Goal: Task Accomplishment & Management: Use online tool/utility

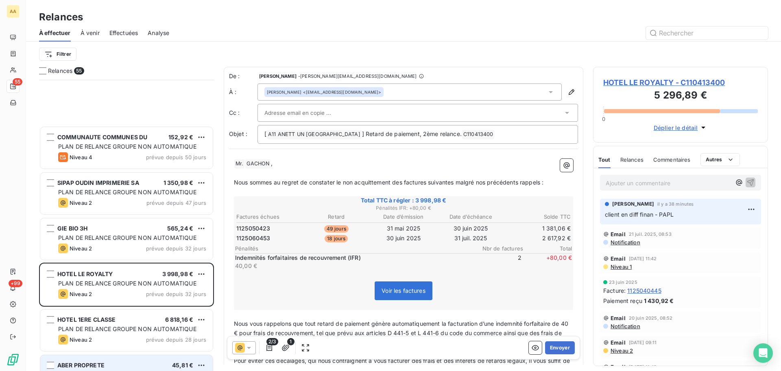
scroll to position [285, 169]
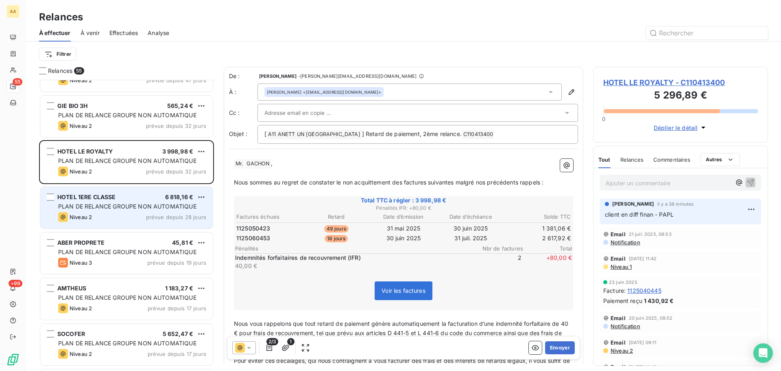
click at [129, 201] on div "HOTEL 1ERE CLASSE 6 818,16 € PLAN DE RELANCE GROUPE NON AUTOMATIQUE Niveau 2 pr…" at bounding box center [126, 207] width 172 height 41
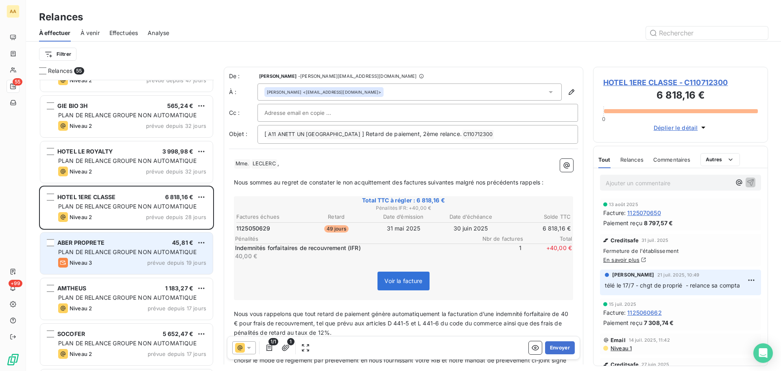
click at [102, 254] on span "PLAN DE RELANCE GROUPE NON AUTOMATIQUE" at bounding box center [127, 251] width 138 height 7
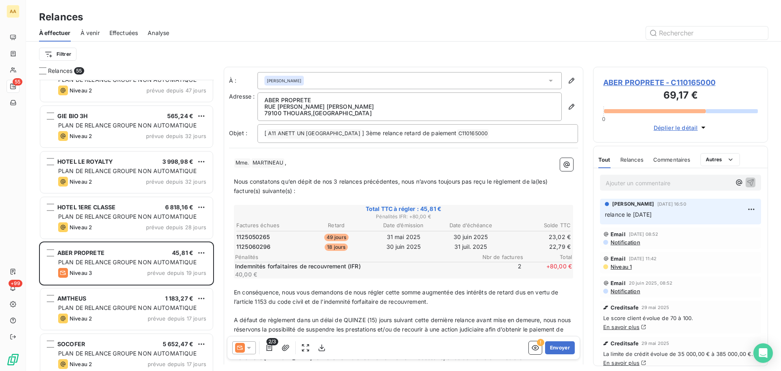
scroll to position [122, 0]
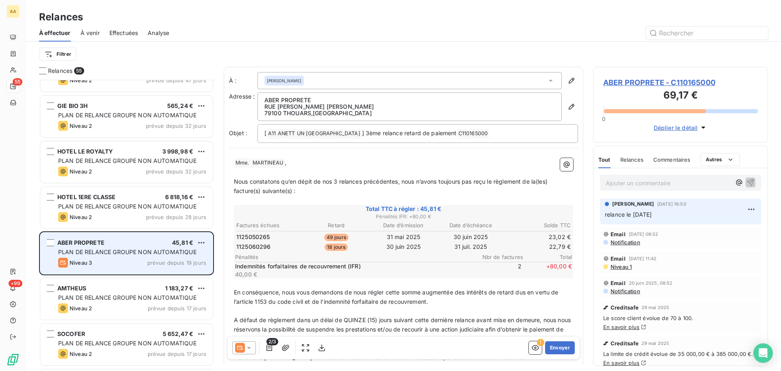
click at [115, 246] on div "ABER PROPRETE 45,81 € PLAN DE RELANCE GROUPE NON AUTOMATIQUE Niveau 3 prévue de…" at bounding box center [126, 252] width 172 height 41
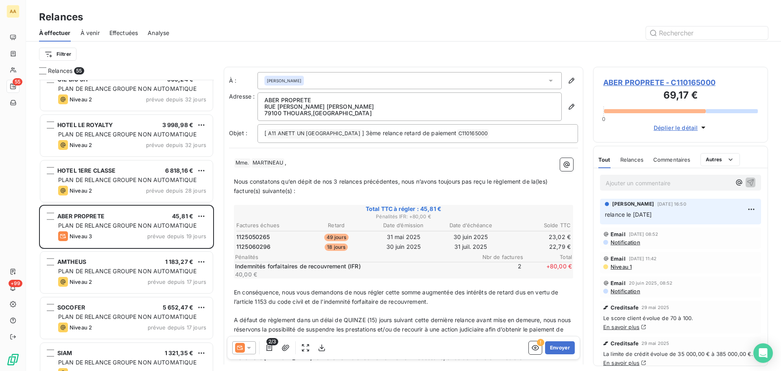
scroll to position [163, 0]
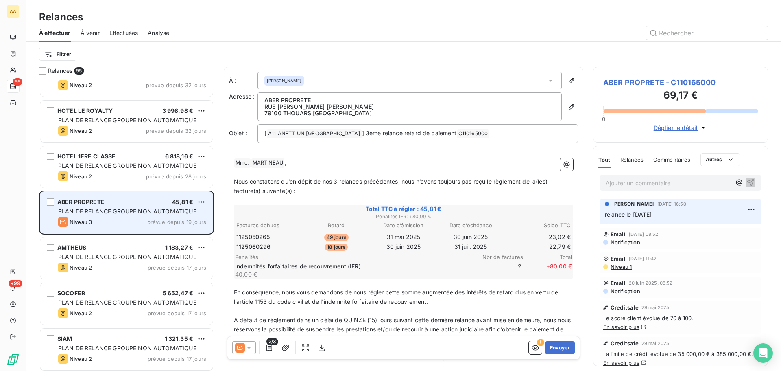
click at [165, 218] on div "Niveau 3 prévue depuis 19 jours" at bounding box center [132, 222] width 148 height 10
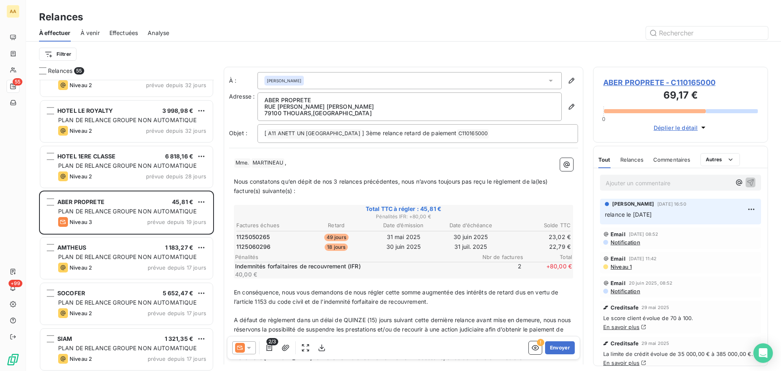
click at [618, 182] on p "Ajouter un commentaire ﻿" at bounding box center [668, 183] width 125 height 10
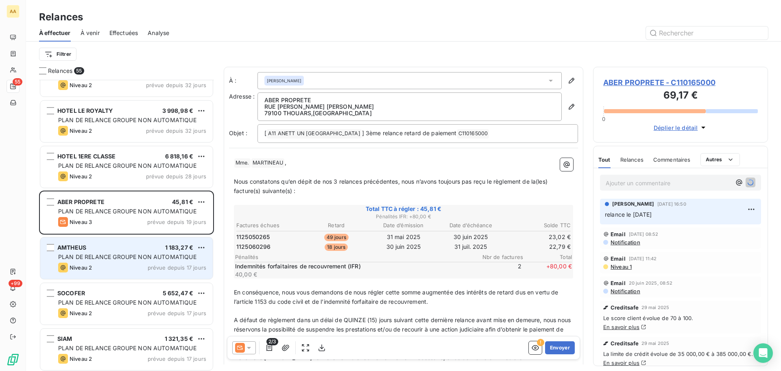
click at [105, 253] on div "PLAN DE RELANCE GROUPE NON AUTOMATIQUE" at bounding box center [132, 257] width 148 height 8
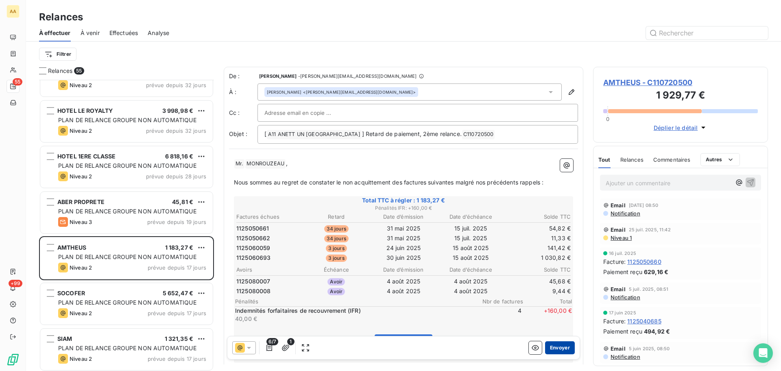
click at [556, 347] on button "Envoyer" at bounding box center [560, 347] width 30 height 13
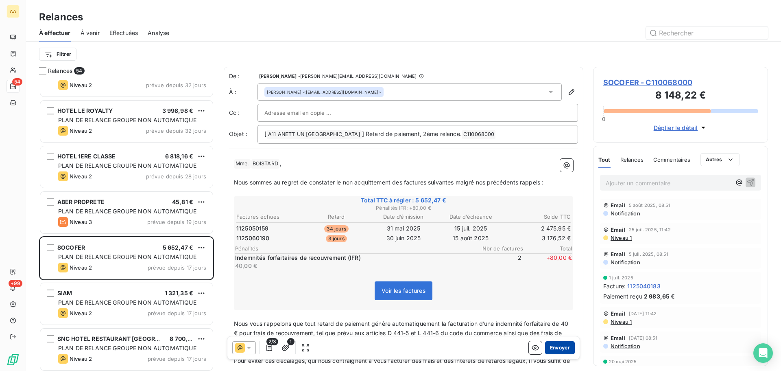
click at [556, 347] on button "Envoyer" at bounding box center [560, 347] width 30 height 13
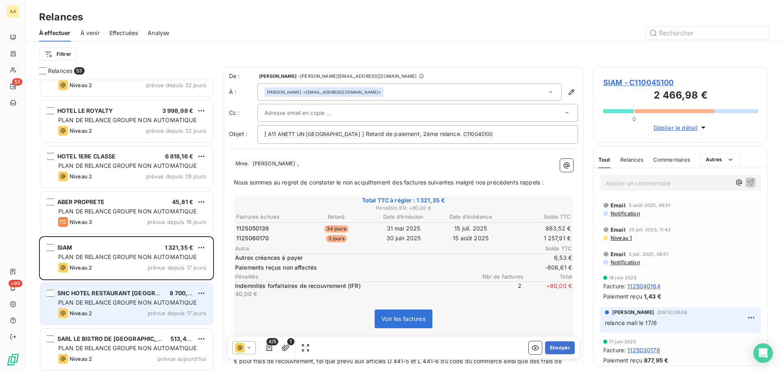
click at [141, 307] on div "[GEOGRAPHIC_DATA] 8 700,74 € PLAN DE RELANCE GROUPE NON AUTOMATIQUE Niveau 2 pr…" at bounding box center [126, 303] width 172 height 41
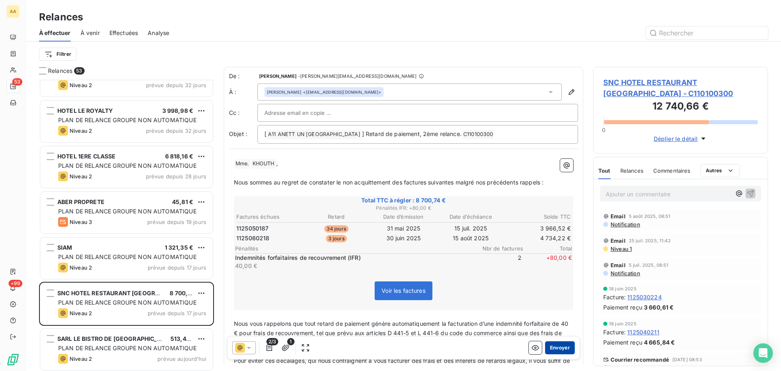
click at [554, 349] on button "Envoyer" at bounding box center [560, 347] width 30 height 13
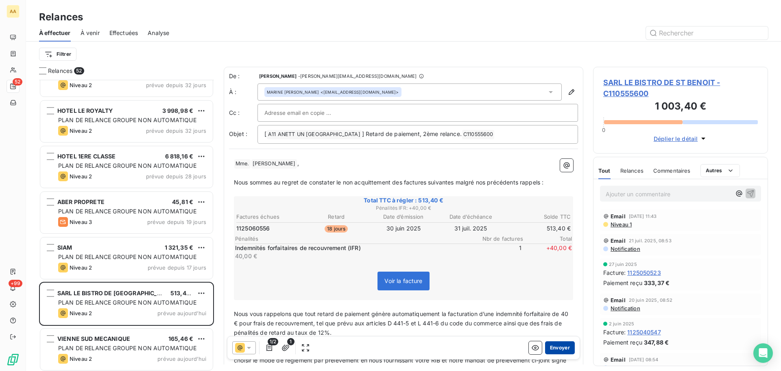
click at [556, 350] on button "Envoyer" at bounding box center [560, 347] width 30 height 13
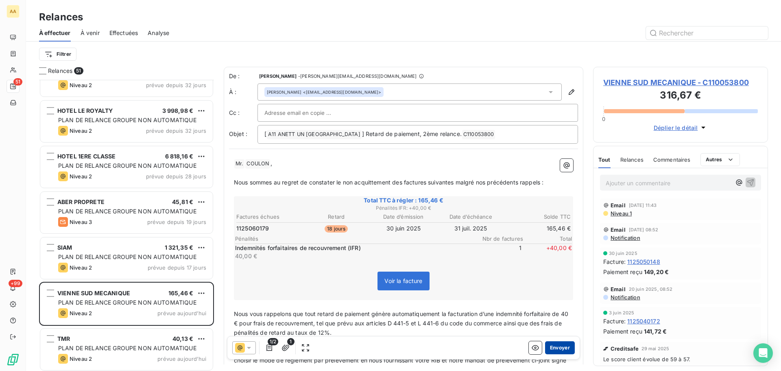
click at [556, 350] on button "Envoyer" at bounding box center [560, 347] width 30 height 13
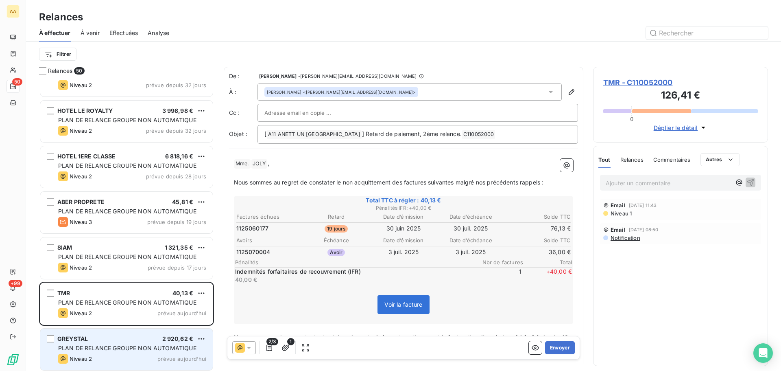
click at [132, 346] on span "PLAN DE RELANCE GROUPE NON AUTOMATIQUE" at bounding box center [127, 347] width 138 height 7
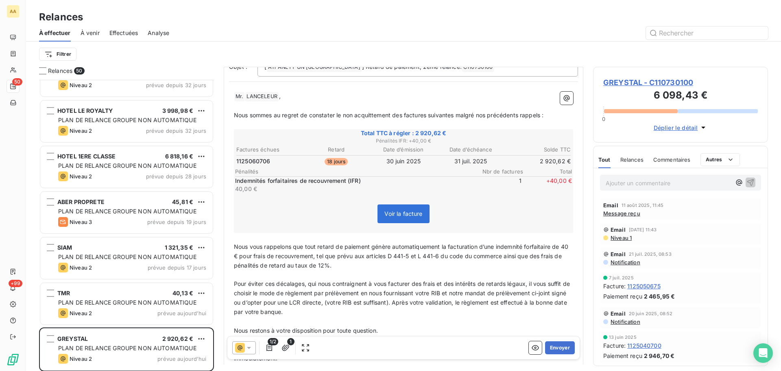
scroll to position [82, 0]
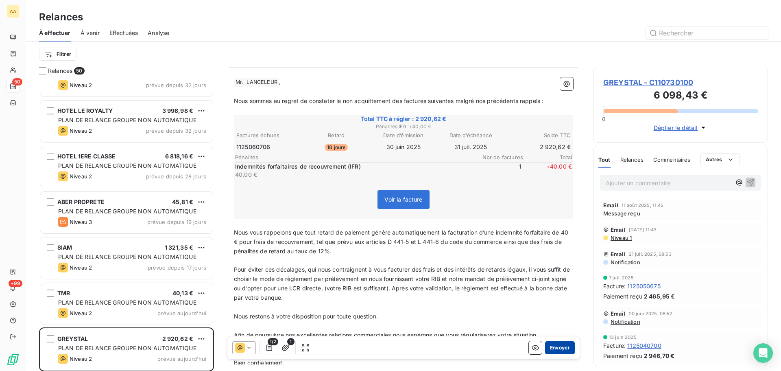
click at [557, 346] on button "Envoyer" at bounding box center [560, 347] width 30 height 13
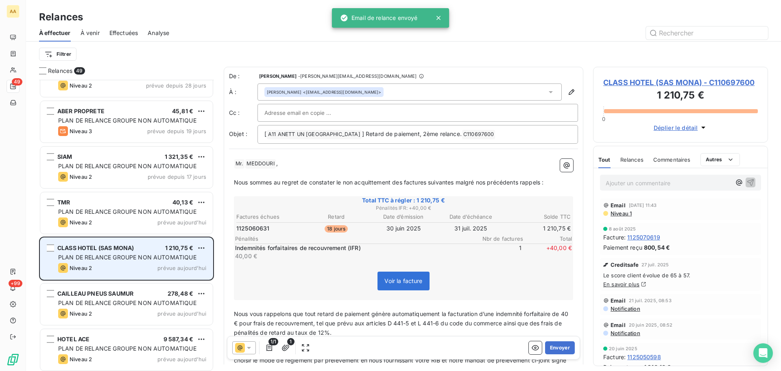
scroll to position [326, 0]
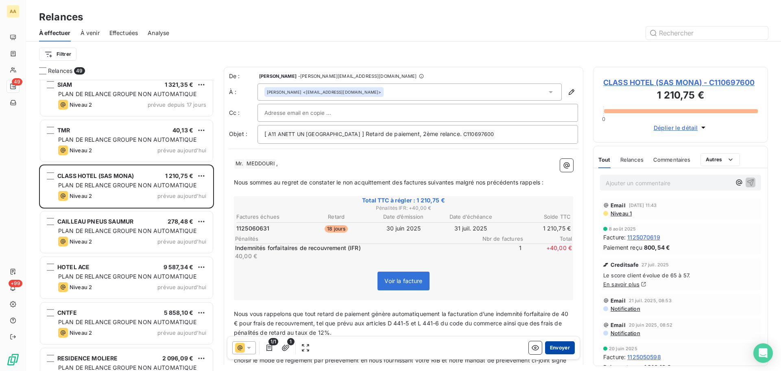
click at [554, 346] on button "Envoyer" at bounding box center [560, 347] width 30 height 13
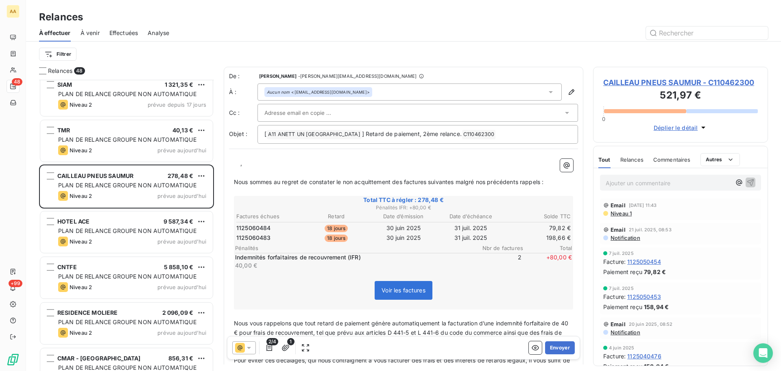
click at [238, 166] on p "﻿ ﻿ ﻿ ﻿ ," at bounding box center [403, 163] width 339 height 9
click at [557, 349] on button "Envoyer" at bounding box center [560, 347] width 30 height 13
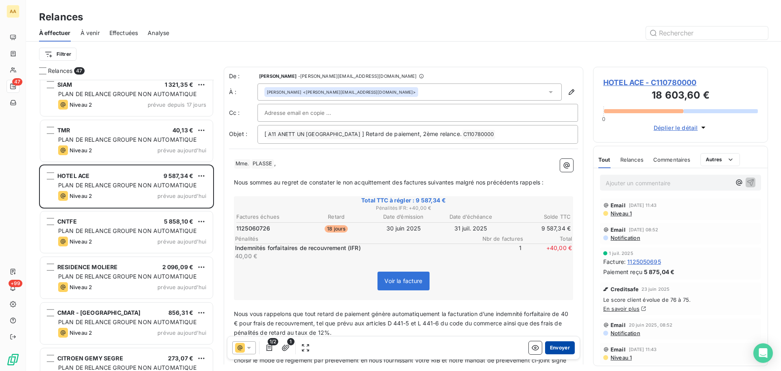
click at [552, 346] on button "Envoyer" at bounding box center [560, 347] width 30 height 13
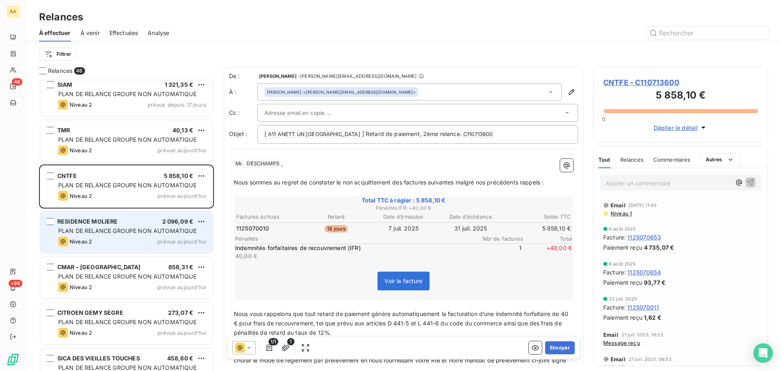
click at [100, 241] on div "Niveau 2 prévue [DATE]" at bounding box center [132, 241] width 148 height 10
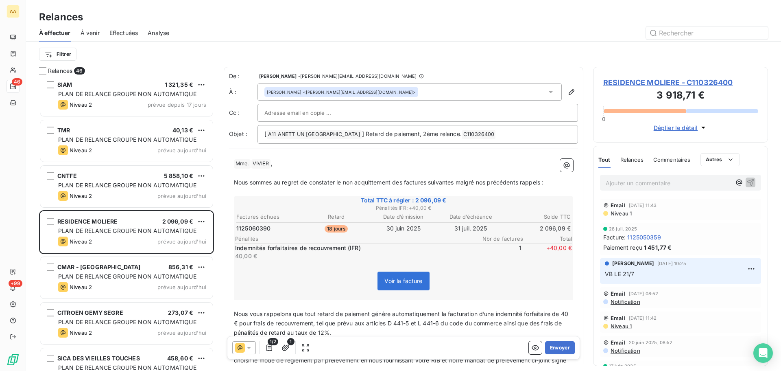
click at [257, 167] on span "VIVIER ﻿" at bounding box center [260, 163] width 19 height 9
click at [267, 166] on span "VIVIER ﻿" at bounding box center [260, 163] width 19 height 9
drag, startPoint x: 268, startPoint y: 163, endPoint x: 227, endPoint y: 157, distance: 41.1
click at [227, 157] on div "De : [PERSON_NAME] - [PERSON_NAME][EMAIL_ADDRESS][DOMAIN_NAME] À : [PERSON_NAME…" at bounding box center [404, 270] width 360 height 407
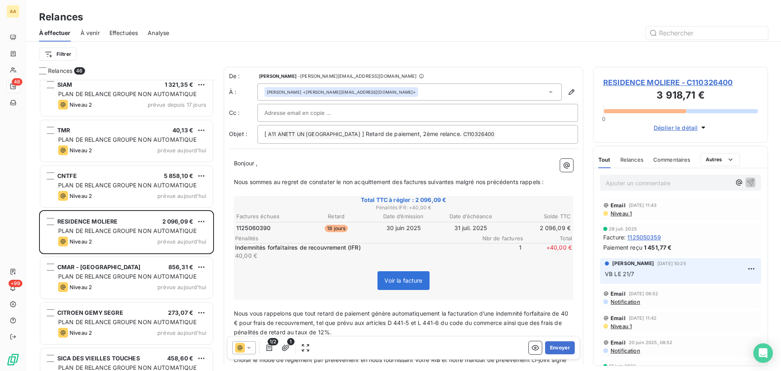
click at [255, 165] on span "Bonjour ," at bounding box center [246, 162] width 24 height 7
click at [549, 349] on button "Envoyer" at bounding box center [560, 347] width 30 height 13
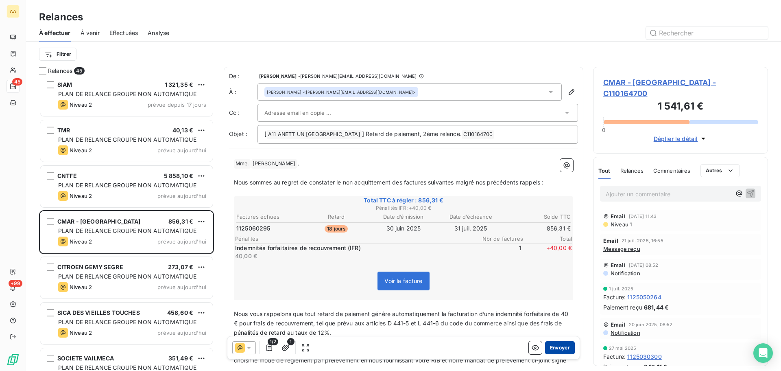
click at [552, 346] on button "Envoyer" at bounding box center [560, 347] width 30 height 13
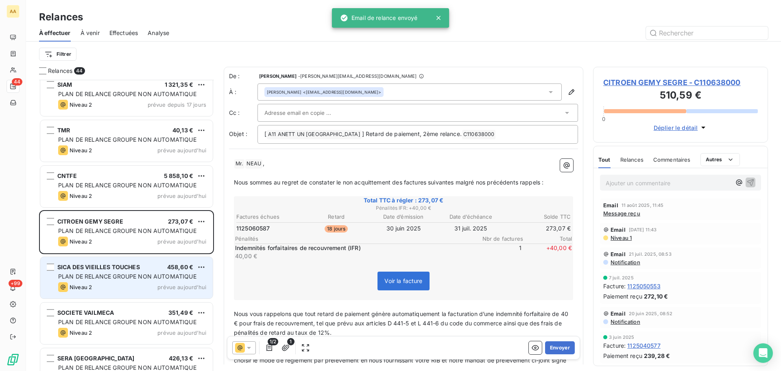
click at [109, 281] on div "SICA DES VIEILLES TOUCHES 458,60 € PLAN DE RELANCE GROUPE NON AUTOMATIQUE Nivea…" at bounding box center [126, 277] width 172 height 41
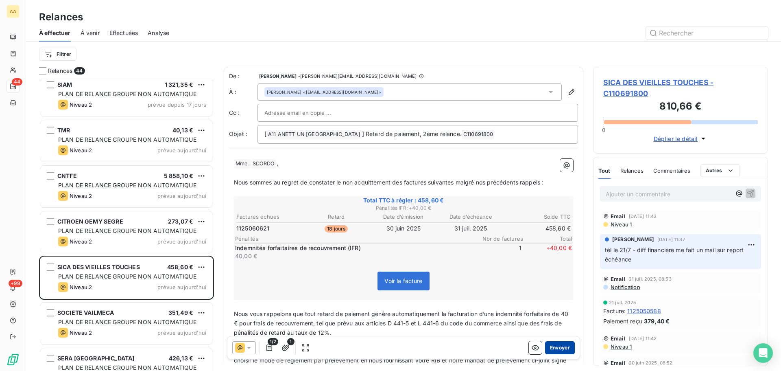
click at [555, 350] on button "Envoyer" at bounding box center [560, 347] width 30 height 13
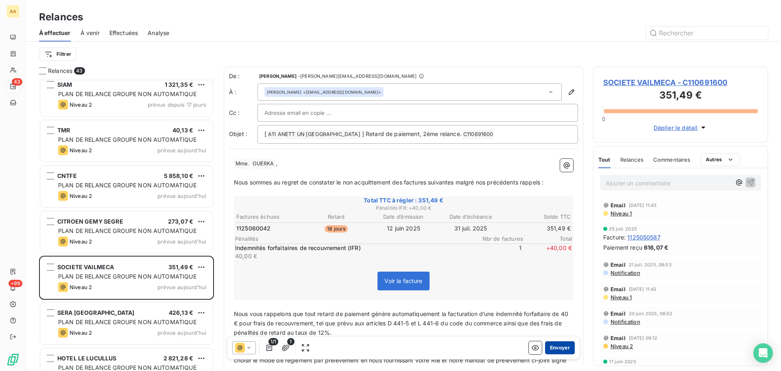
click at [556, 350] on button "Envoyer" at bounding box center [560, 347] width 30 height 13
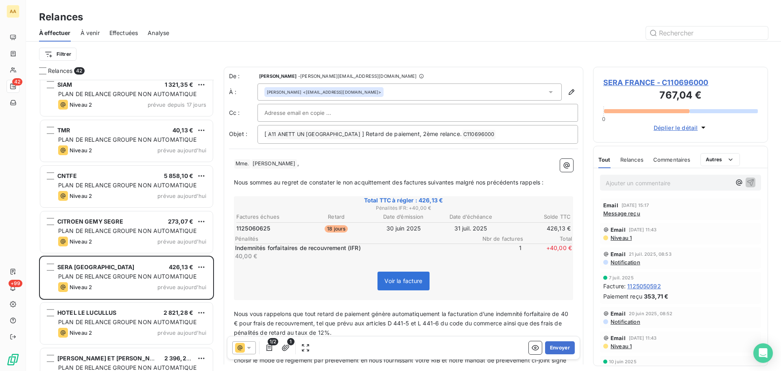
click at [556, 350] on button "Envoyer" at bounding box center [560, 347] width 30 height 13
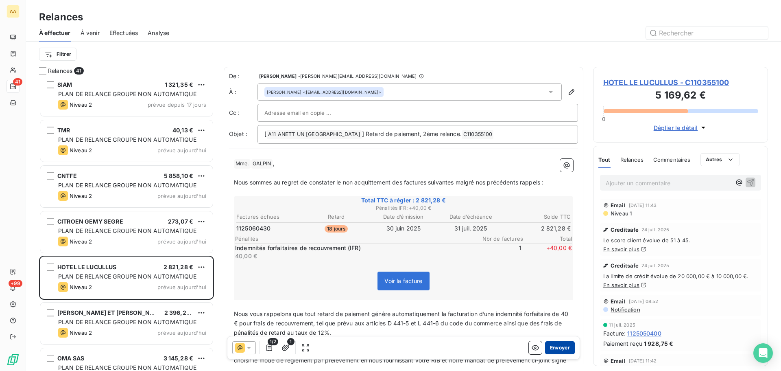
click at [556, 350] on button "Envoyer" at bounding box center [560, 347] width 30 height 13
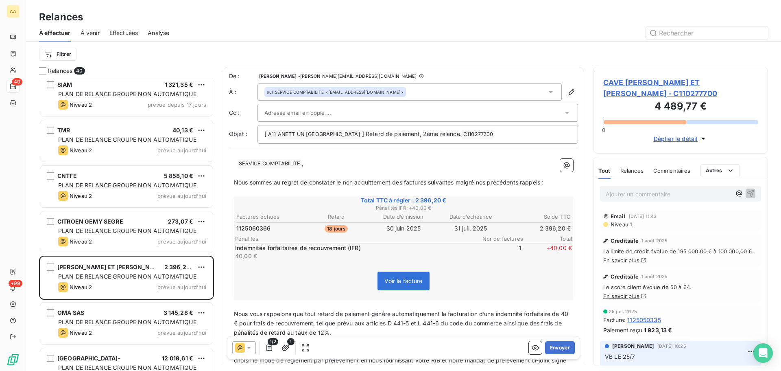
click at [267, 160] on span "SERVICE COMPTABILITE ﻿" at bounding box center [270, 163] width 64 height 9
click at [288, 167] on div "﻿ ﻿ ﻿ SERVICE COMPTABILITE ﻿ , ﻿ Nous sommes au regret de constater le non acqu…" at bounding box center [403, 311] width 339 height 305
click at [288, 166] on span "SERVICE COMPTABILITE ﻿" at bounding box center [270, 163] width 64 height 9
drag, startPoint x: 303, startPoint y: 162, endPoint x: 219, endPoint y: 155, distance: 83.7
click at [219, 155] on div "Relances 40 ABER PROPRETE 45,81 € PLAN DE RELANCE GROUPE NON AUTOMATIQUE Niveau…" at bounding box center [403, 219] width 755 height 304
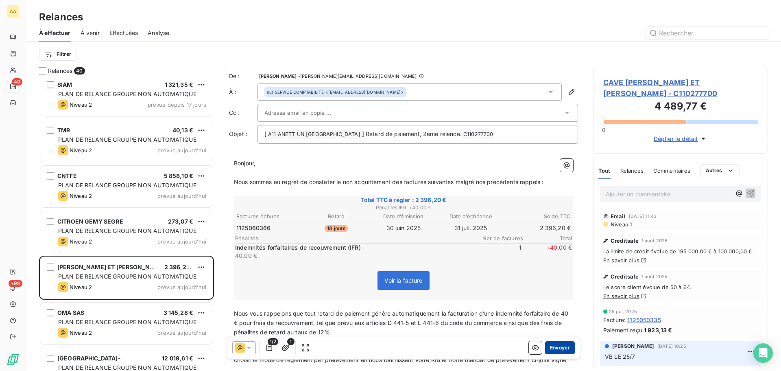
click at [555, 344] on button "Envoyer" at bounding box center [560, 347] width 30 height 13
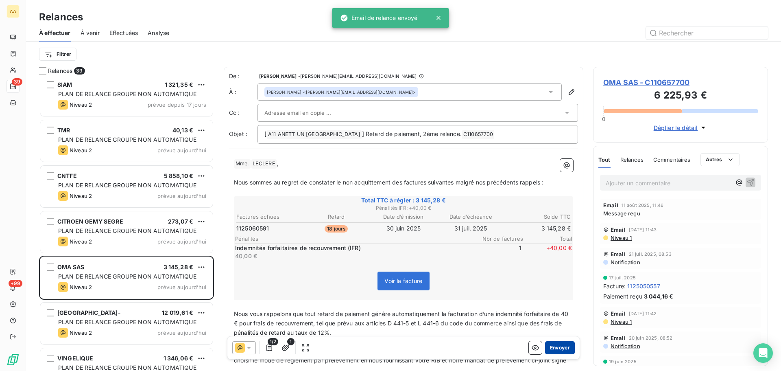
click at [558, 349] on button "Envoyer" at bounding box center [560, 347] width 30 height 13
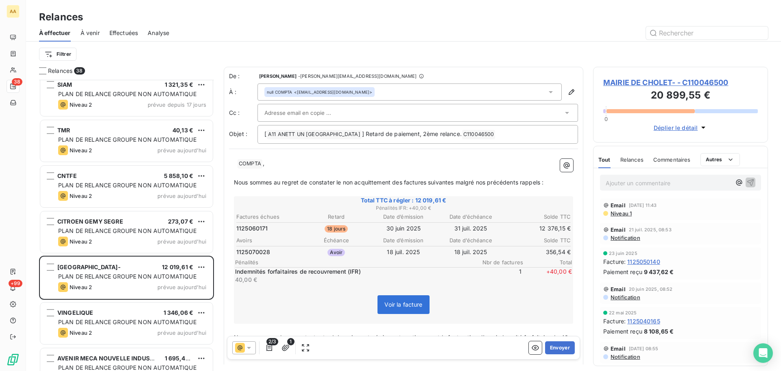
click at [630, 182] on p "Ajouter un commentaire ﻿" at bounding box center [668, 183] width 125 height 10
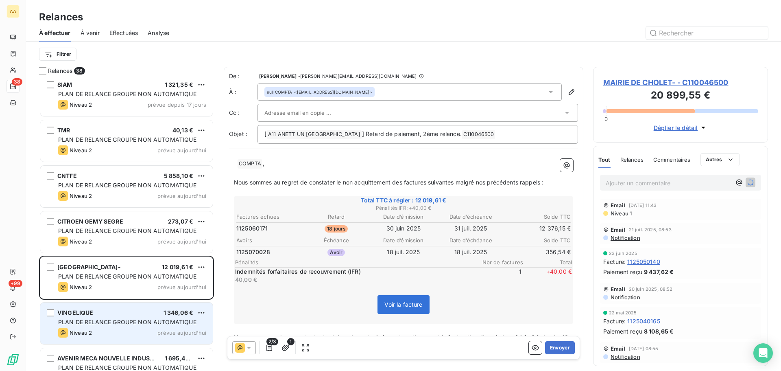
click at [114, 314] on div "VINGELIQUE 1 346,06 €" at bounding box center [132, 312] width 148 height 7
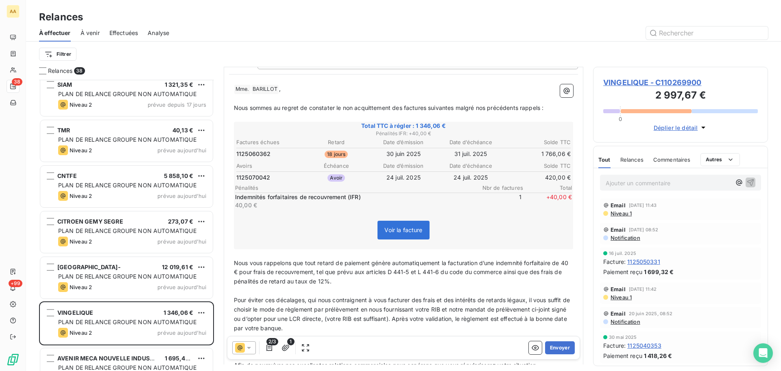
scroll to position [82, 0]
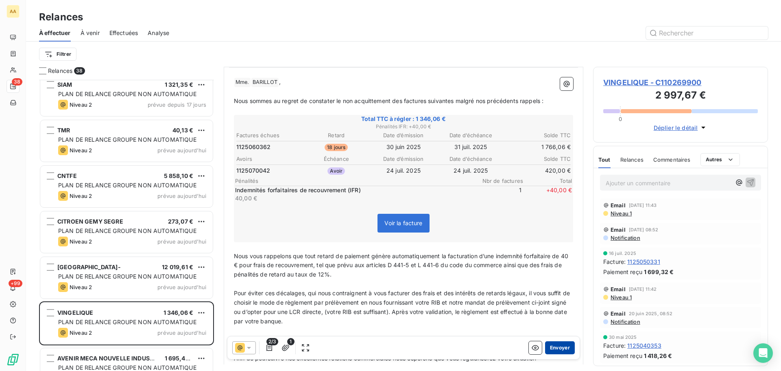
click at [550, 350] on button "Envoyer" at bounding box center [560, 347] width 30 height 13
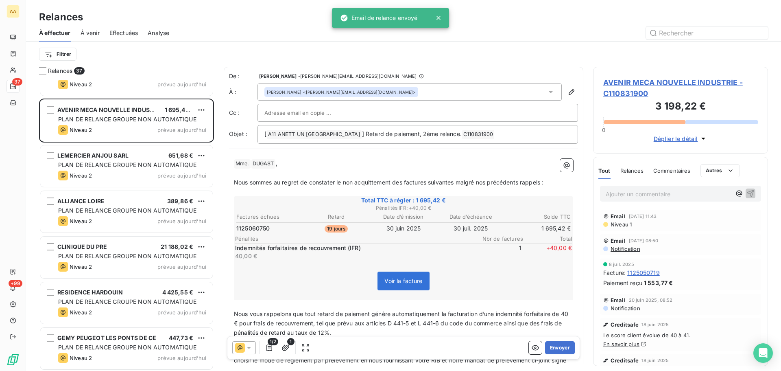
scroll to position [529, 0]
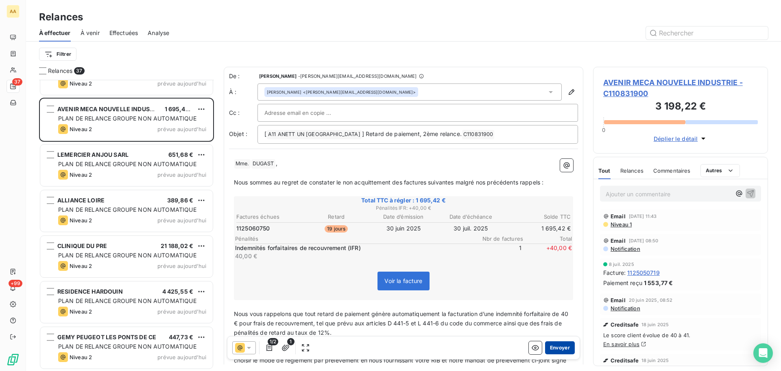
click at [551, 348] on button "Envoyer" at bounding box center [560, 347] width 30 height 13
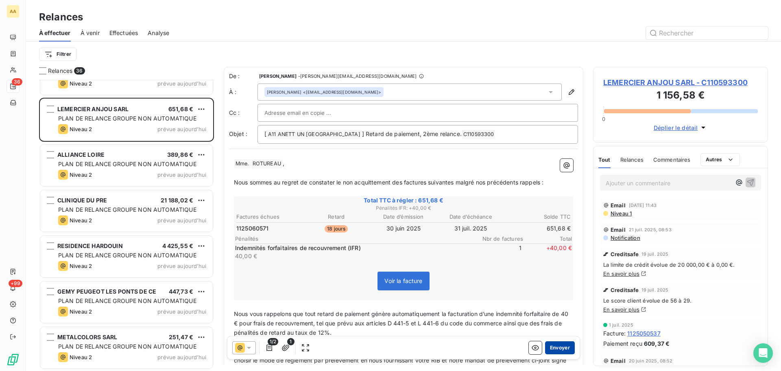
click at [560, 349] on button "Envoyer" at bounding box center [560, 347] width 30 height 13
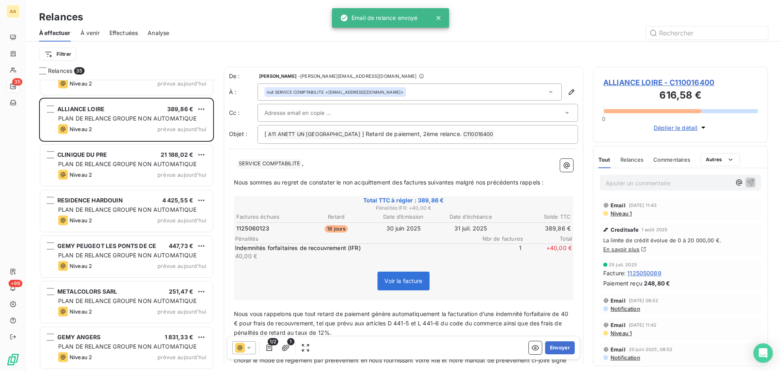
drag, startPoint x: 256, startPoint y: 160, endPoint x: 279, endPoint y: 170, distance: 25.5
click at [256, 160] on span "SERVICE COMPTABILITE ﻿" at bounding box center [270, 163] width 64 height 9
drag, startPoint x: 296, startPoint y: 162, endPoint x: 236, endPoint y: 166, distance: 60.0
click at [236, 166] on p "﻿ ﻿ ﻿ SERVICE COMPTABILITE ﻿ ," at bounding box center [403, 164] width 339 height 10
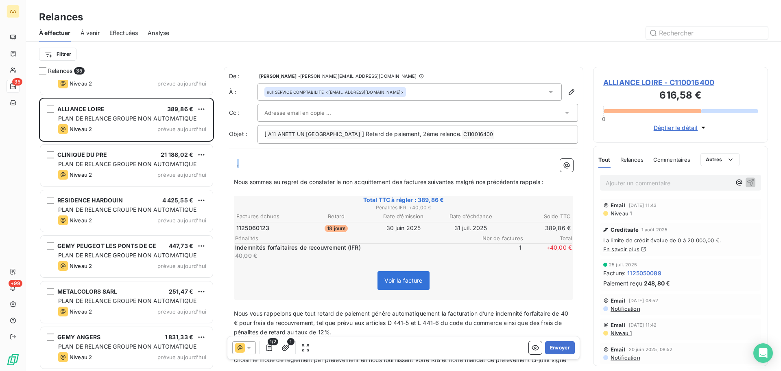
click at [238, 163] on span "," at bounding box center [238, 162] width 2 height 7
click at [549, 344] on button "Envoyer" at bounding box center [560, 347] width 30 height 13
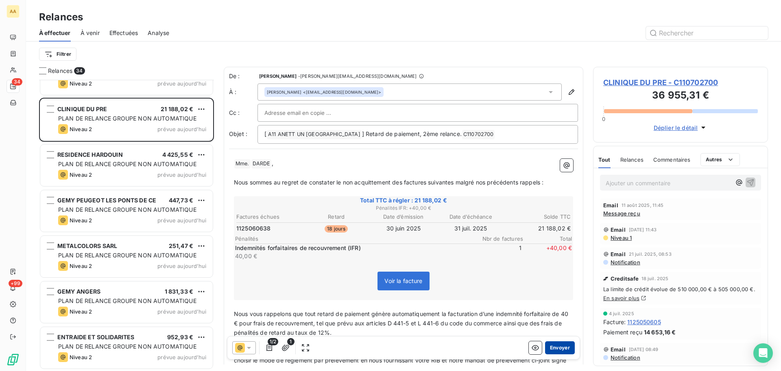
click at [552, 348] on button "Envoyer" at bounding box center [560, 347] width 30 height 13
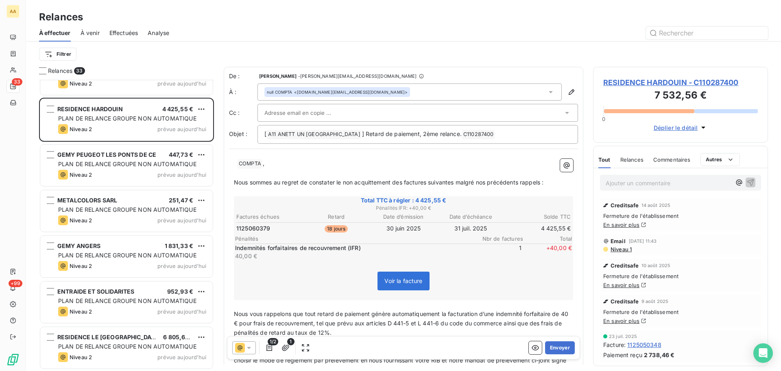
click at [236, 161] on p "﻿ ﻿ ﻿ COMPTA ﻿ ," at bounding box center [403, 164] width 339 height 10
click at [249, 161] on span "COMPTA ﻿" at bounding box center [250, 163] width 25 height 9
drag, startPoint x: 256, startPoint y: 162, endPoint x: 216, endPoint y: 168, distance: 40.7
click at [218, 166] on div "Relances 33 CITROEN GEMY SEGRE 273,07 € PLAN DE RELANCE GROUPE NON AUTOMATIQUE …" at bounding box center [403, 219] width 755 height 304
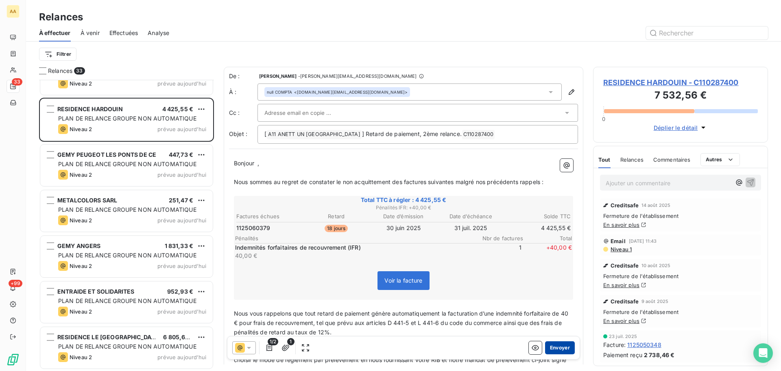
click at [551, 351] on button "Envoyer" at bounding box center [560, 347] width 30 height 13
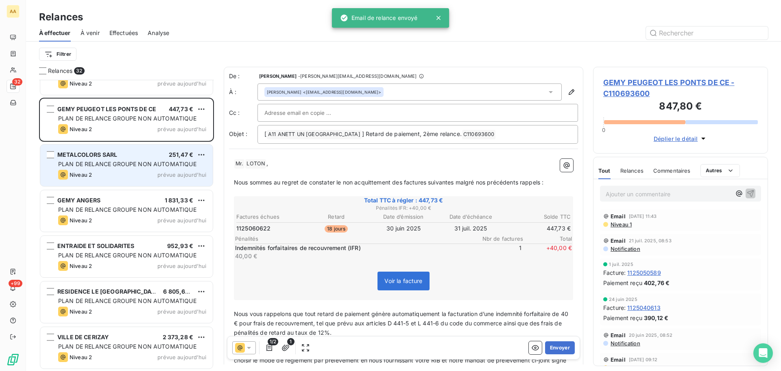
click at [119, 160] on div "PLAN DE RELANCE GROUPE NON AUTOMATIQUE" at bounding box center [132, 164] width 148 height 8
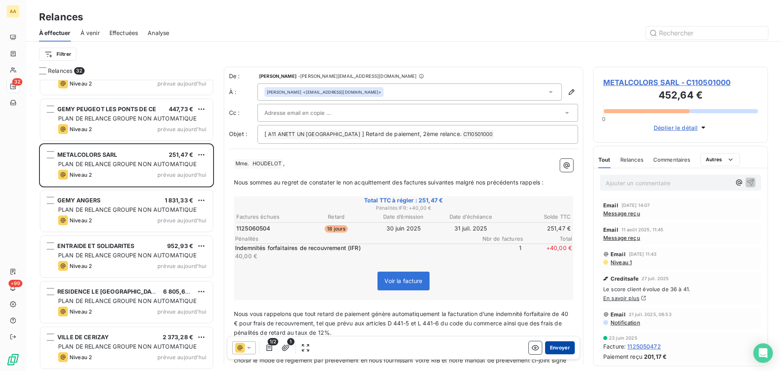
click at [556, 350] on button "Envoyer" at bounding box center [560, 347] width 30 height 13
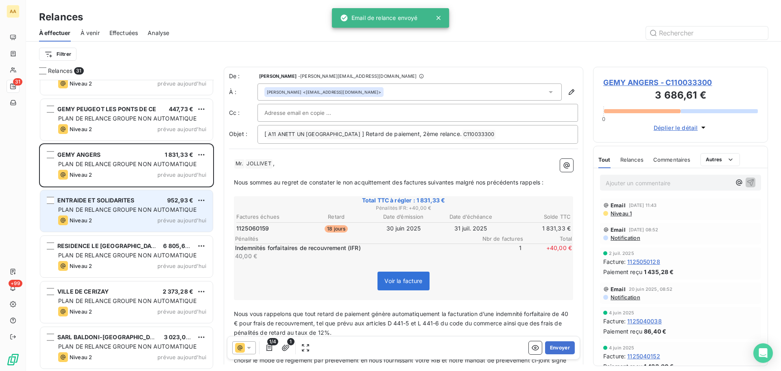
click at [149, 213] on div "PLAN DE RELANCE GROUPE NON AUTOMATIQUE" at bounding box center [132, 209] width 148 height 8
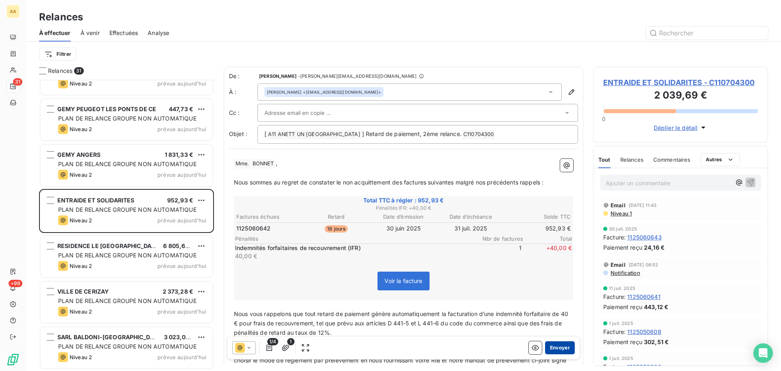
click at [558, 347] on button "Envoyer" at bounding box center [560, 347] width 30 height 13
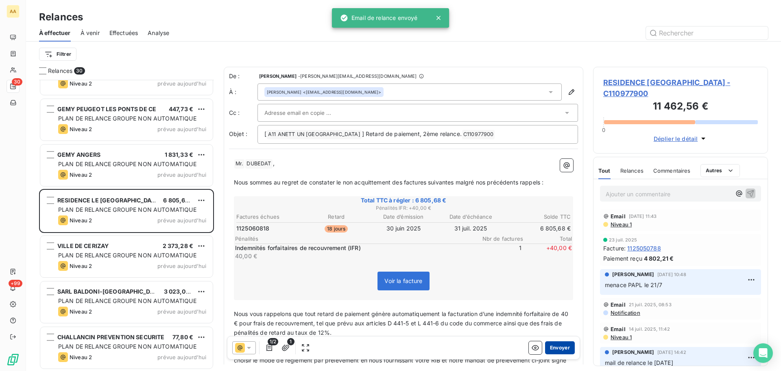
click at [553, 345] on button "Envoyer" at bounding box center [560, 347] width 30 height 13
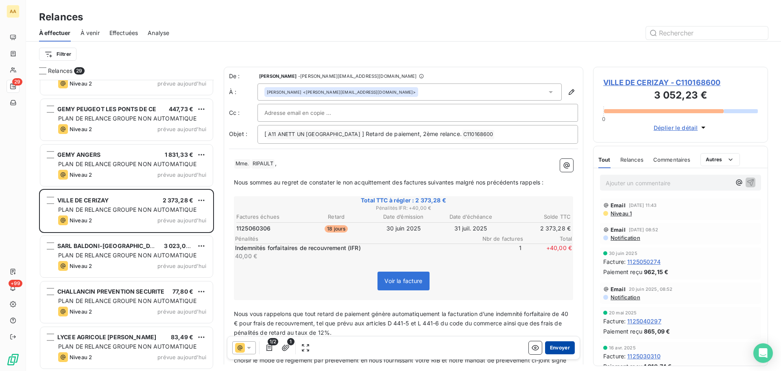
click at [554, 345] on button "Envoyer" at bounding box center [560, 347] width 30 height 13
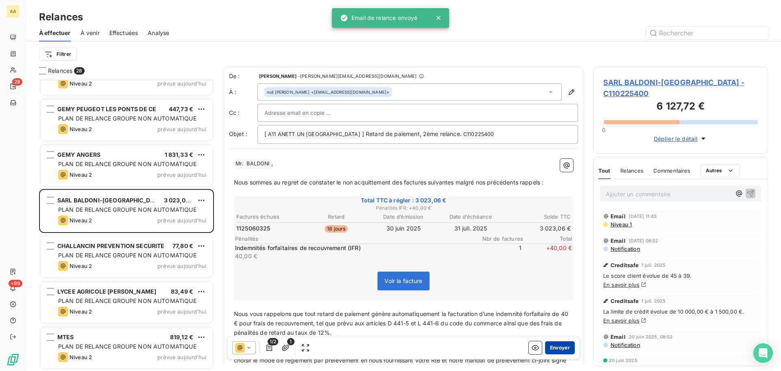
click at [554, 345] on button "Envoyer" at bounding box center [560, 347] width 30 height 13
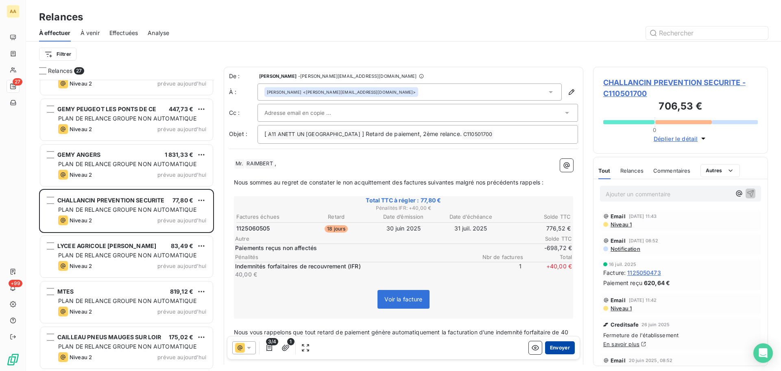
click at [554, 346] on button "Envoyer" at bounding box center [560, 347] width 30 height 13
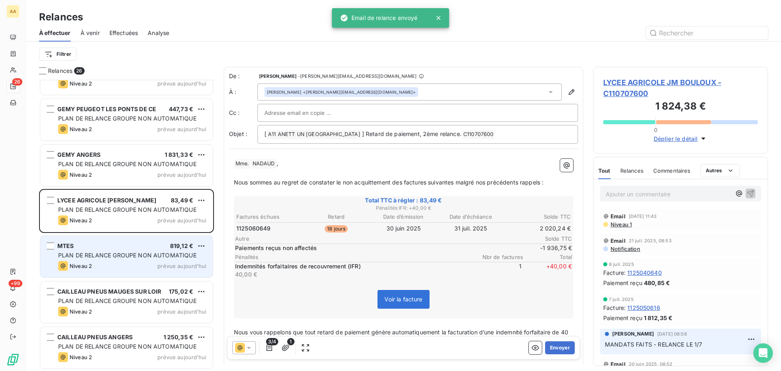
click at [170, 248] on span "819,12 €" at bounding box center [181, 245] width 23 height 7
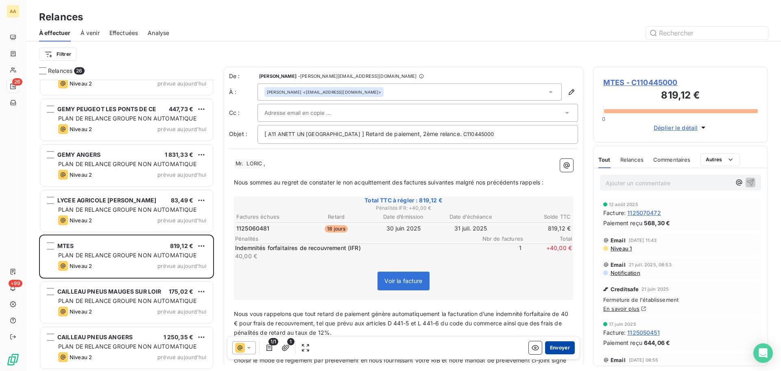
click at [556, 348] on button "Envoyer" at bounding box center [560, 347] width 30 height 13
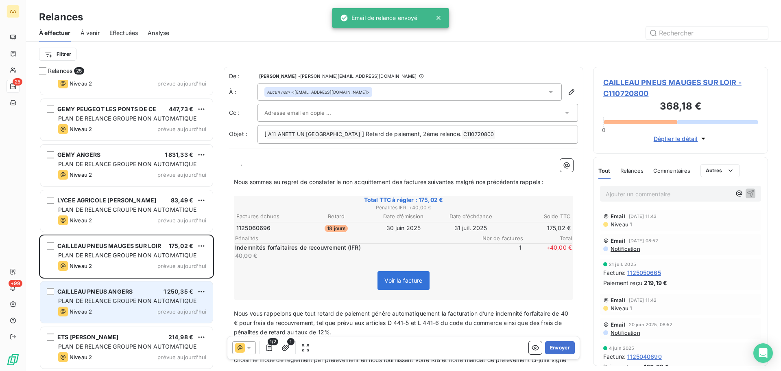
click at [150, 307] on div "Niveau 2 prévue [DATE]" at bounding box center [132, 311] width 148 height 10
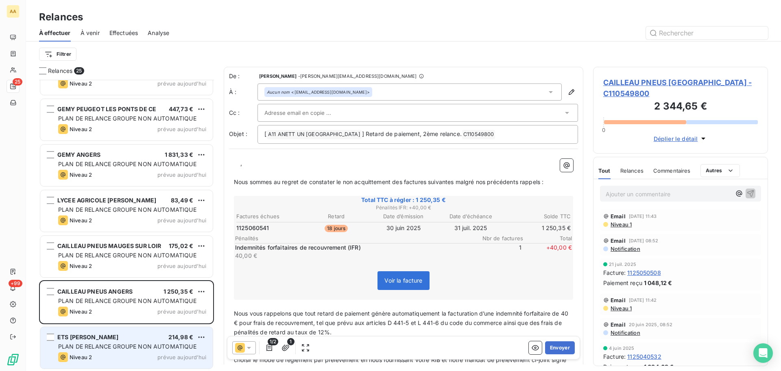
click at [135, 344] on span "PLAN DE RELANCE GROUPE NON AUTOMATIQUE" at bounding box center [127, 345] width 138 height 7
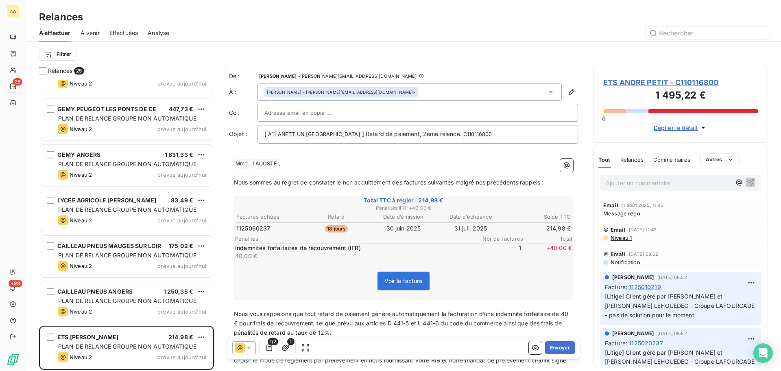
click at [702, 111] on div at bounding box center [702, 111] width 109 height 4
drag, startPoint x: 670, startPoint y: 111, endPoint x: 670, endPoint y: 120, distance: 9.8
click at [670, 118] on div "1 495,22 € 0 Déplier le détail" at bounding box center [680, 110] width 155 height 44
click at [666, 110] on div at bounding box center [702, 111] width 109 height 4
click at [683, 112] on div at bounding box center [702, 111] width 109 height 4
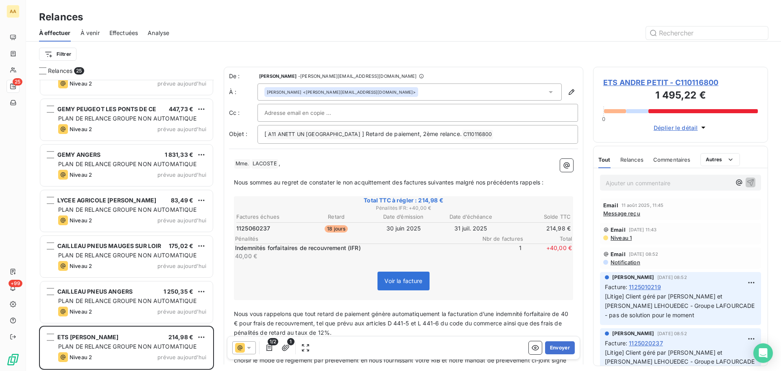
click at [703, 125] on icon "button" at bounding box center [703, 127] width 8 height 8
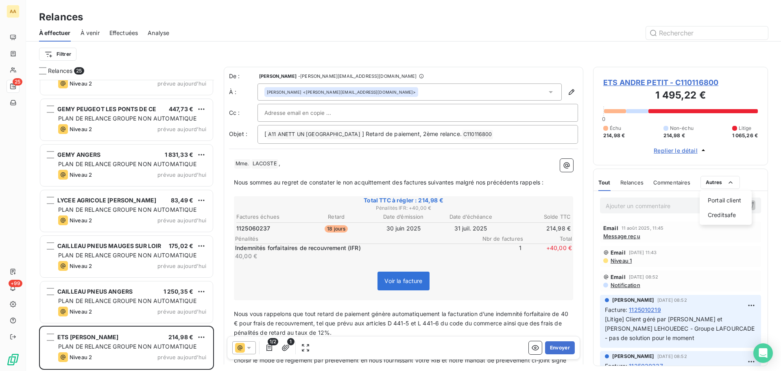
click at [733, 181] on html "AA 25 +99 Relances À effectuer À venir Effectuées Analyse Filtrer Relances 25 C…" at bounding box center [390, 185] width 781 height 371
click at [624, 180] on span "Relances" at bounding box center [631, 182] width 23 height 7
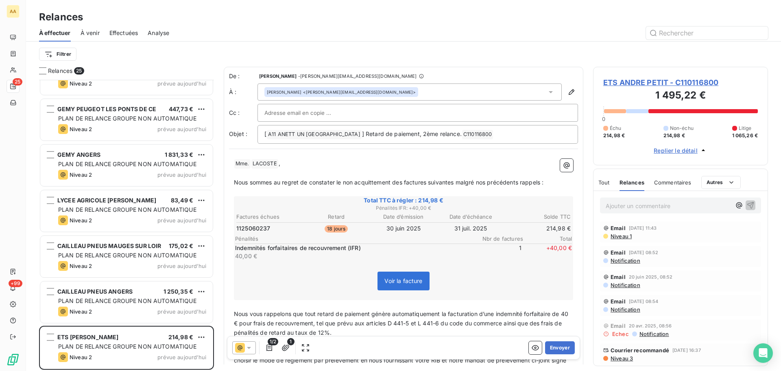
click at [606, 183] on span "Tout" at bounding box center [603, 182] width 11 height 7
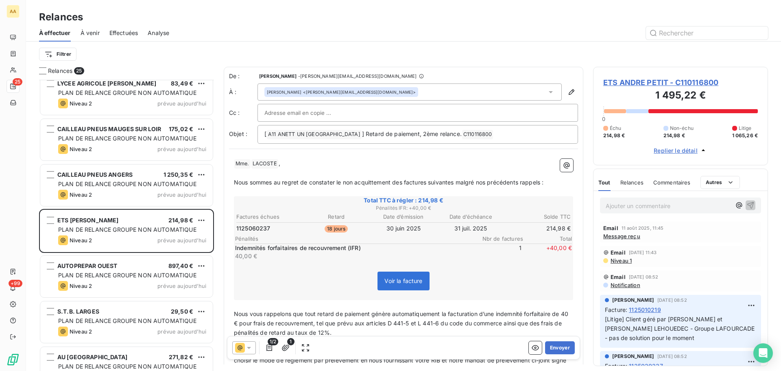
scroll to position [733, 0]
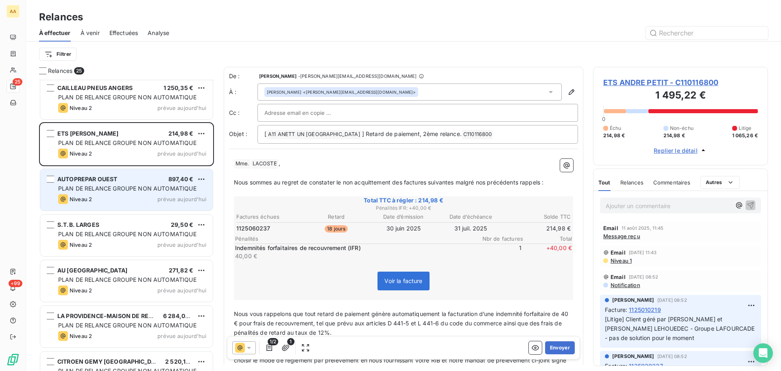
click at [139, 186] on span "PLAN DE RELANCE GROUPE NON AUTOMATIQUE" at bounding box center [127, 188] width 138 height 7
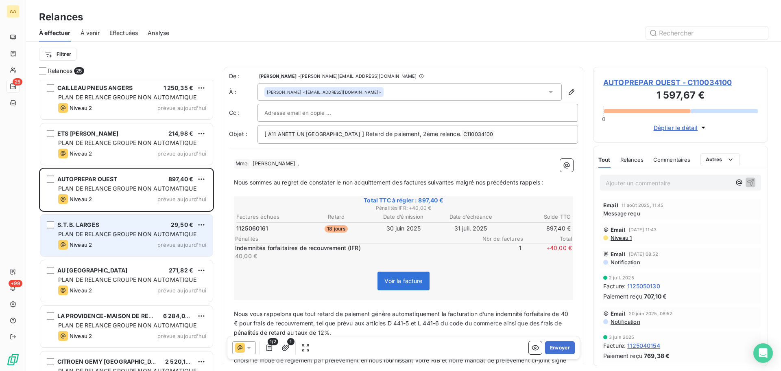
click at [135, 244] on div "Niveau 2 prévue [DATE]" at bounding box center [132, 245] width 148 height 10
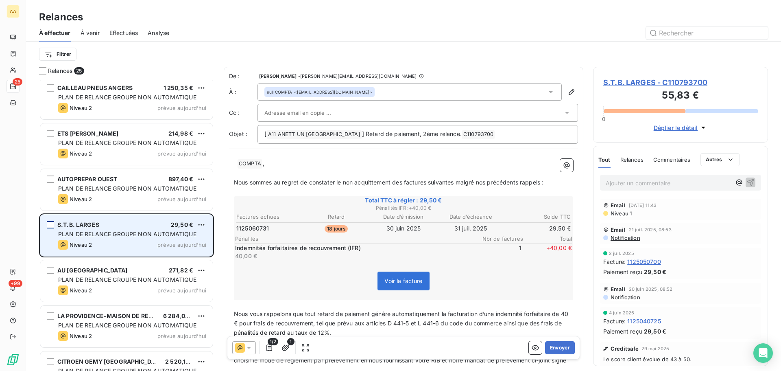
click at [49, 225] on div "grid" at bounding box center [50, 224] width 7 height 7
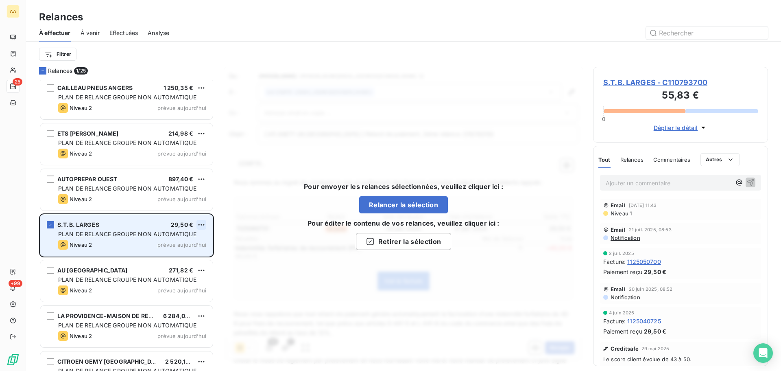
click at [201, 224] on html "AA 25 +99 Relances À effectuer À venir Effectuées Analyse Filtrer Relances 1/ 2…" at bounding box center [390, 185] width 781 height 371
click at [172, 253] on div "Passer cette action" at bounding box center [166, 255] width 73 height 13
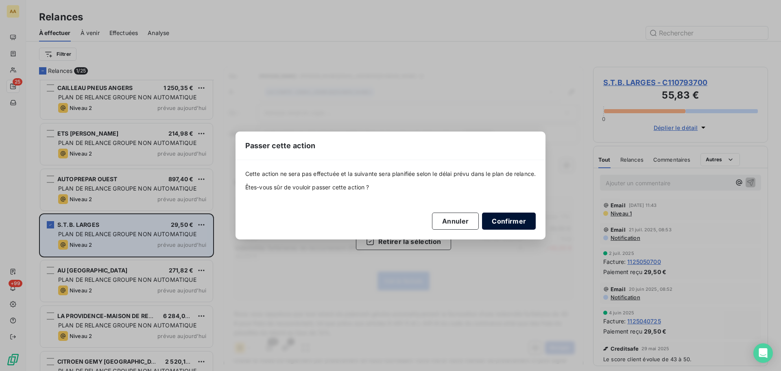
click at [500, 218] on button "Confirmer" at bounding box center [509, 220] width 54 height 17
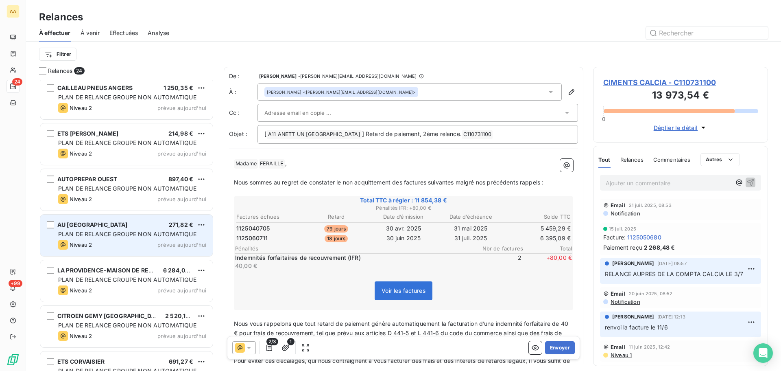
click at [111, 236] on span "PLAN DE RELANCE GROUPE NON AUTOMATIQUE" at bounding box center [127, 233] width 138 height 7
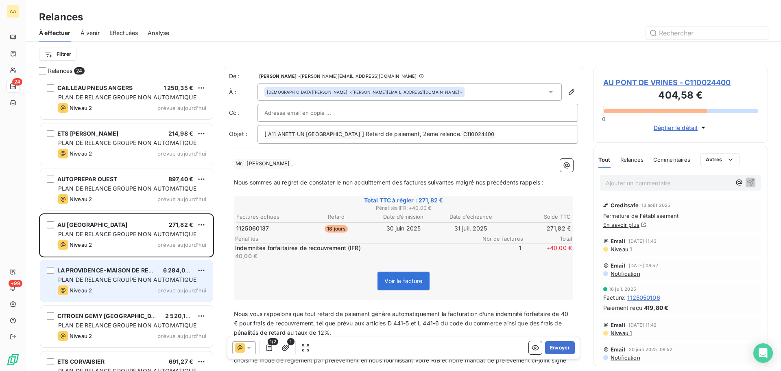
click at [131, 283] on div "PLAN DE RELANCE GROUPE NON AUTOMATIQUE" at bounding box center [132, 279] width 148 height 8
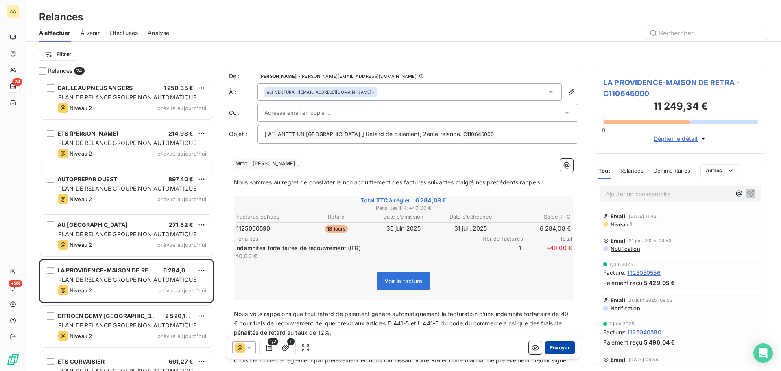
click at [558, 345] on button "Envoyer" at bounding box center [560, 347] width 30 height 13
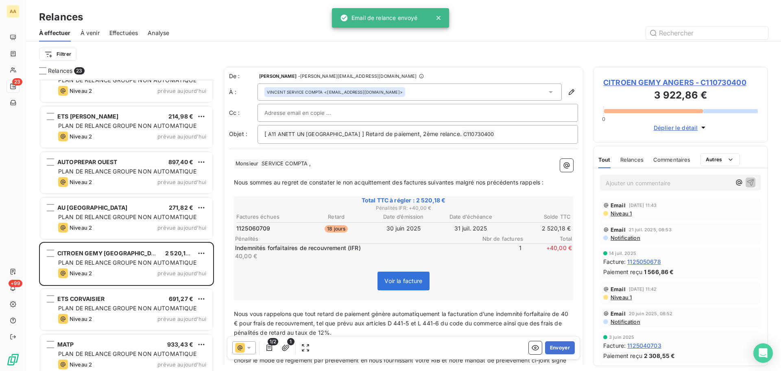
scroll to position [757, 0]
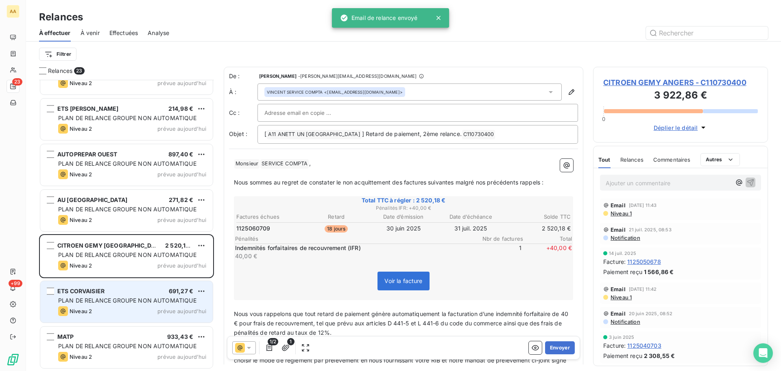
click at [115, 299] on span "PLAN DE RELANCE GROUPE NON AUTOMATIQUE" at bounding box center [127, 299] width 138 height 7
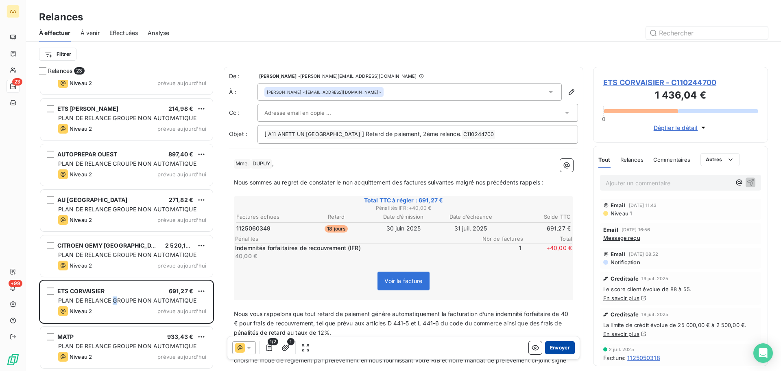
click at [556, 350] on button "Envoyer" at bounding box center [560, 347] width 30 height 13
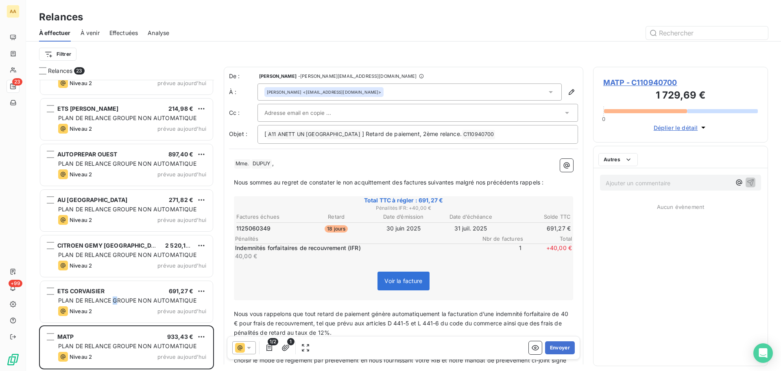
scroll to position [711, 0]
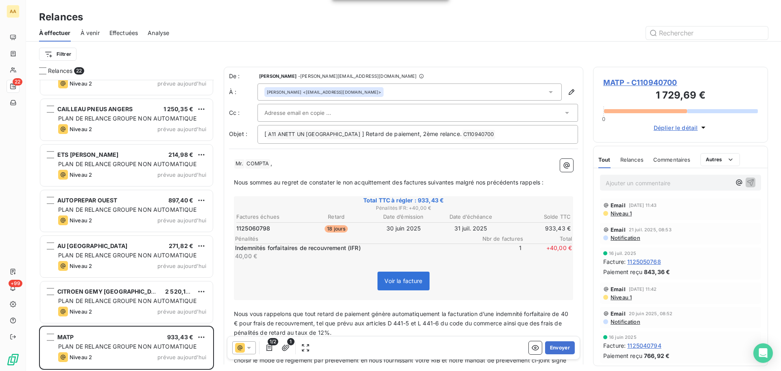
click at [253, 165] on span "COMPTA ﻿" at bounding box center [257, 163] width 25 height 9
click at [251, 162] on span "COMPTA ﻿" at bounding box center [257, 163] width 25 height 9
drag, startPoint x: 268, startPoint y: 161, endPoint x: 218, endPoint y: 162, distance: 49.6
click at [218, 160] on div "Relances 22 HOTEL 1ERE CLASSE 6 818,16 € PLAN DE RELANCE GROUPE NON AUTOMATIQUE…" at bounding box center [403, 219] width 755 height 304
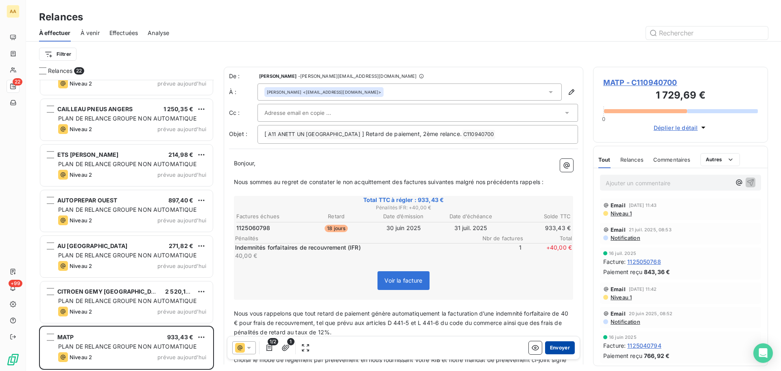
click at [550, 346] on button "Envoyer" at bounding box center [560, 347] width 30 height 13
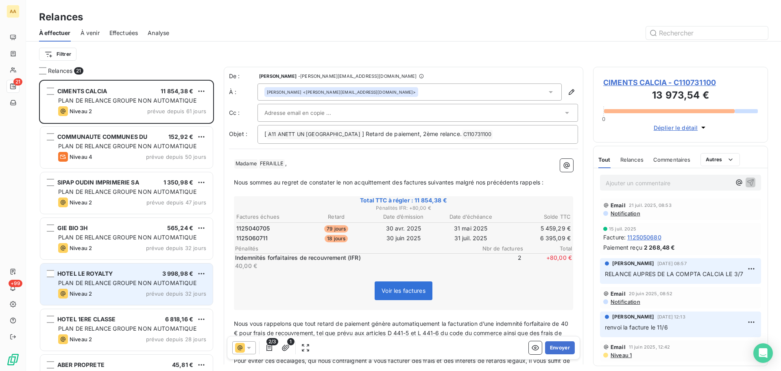
click at [110, 288] on div "Niveau 2 prévue depuis 32 jours" at bounding box center [132, 293] width 148 height 10
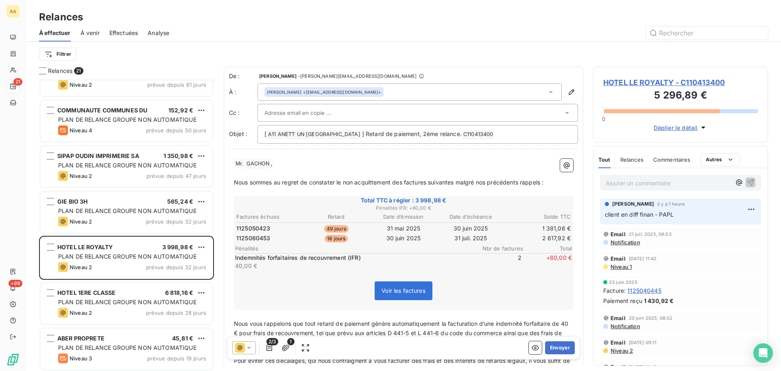
scroll to position [163, 0]
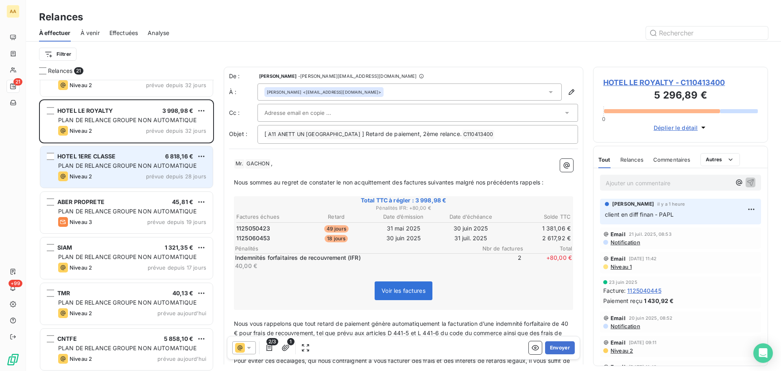
click at [98, 164] on span "PLAN DE RELANCE GROUPE NON AUTOMATIQUE" at bounding box center [127, 165] width 138 height 7
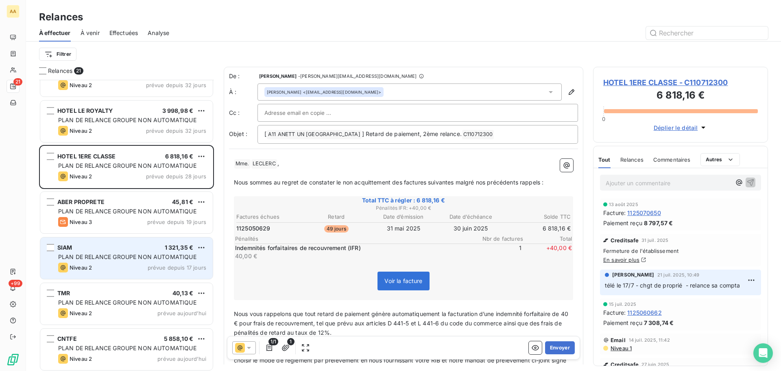
click at [111, 260] on div "PLAN DE RELANCE GROUPE NON AUTOMATIQUE" at bounding box center [132, 257] width 148 height 8
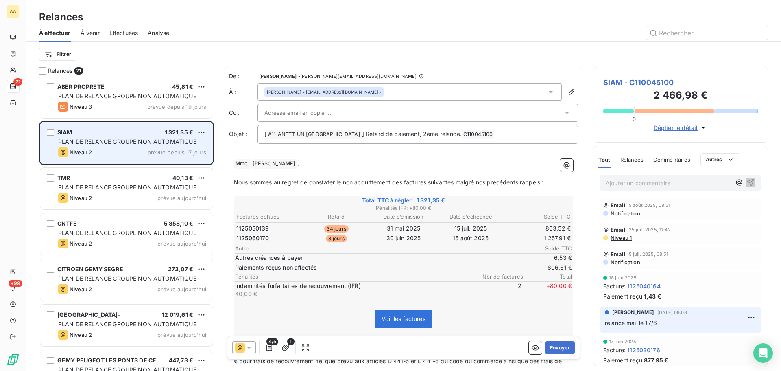
scroll to position [326, 0]
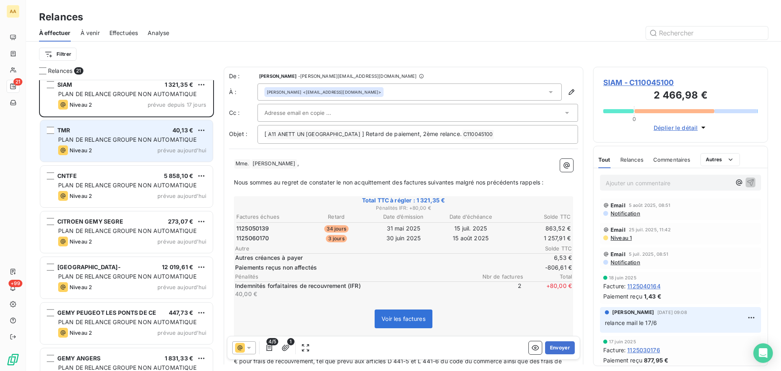
click at [97, 138] on span "PLAN DE RELANCE GROUPE NON AUTOMATIQUE" at bounding box center [127, 139] width 138 height 7
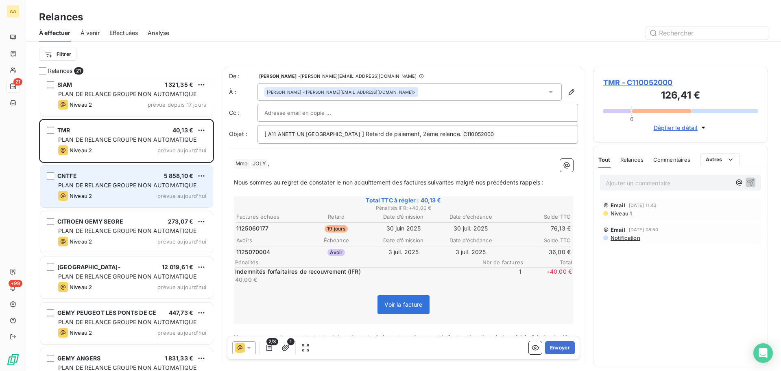
click at [112, 186] on span "PLAN DE RELANCE GROUPE NON AUTOMATIQUE" at bounding box center [127, 184] width 138 height 7
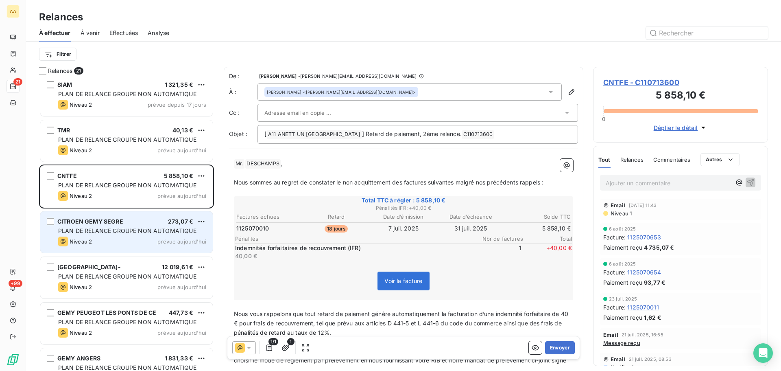
click at [130, 231] on span "PLAN DE RELANCE GROUPE NON AUTOMATIQUE" at bounding box center [127, 230] width 138 height 7
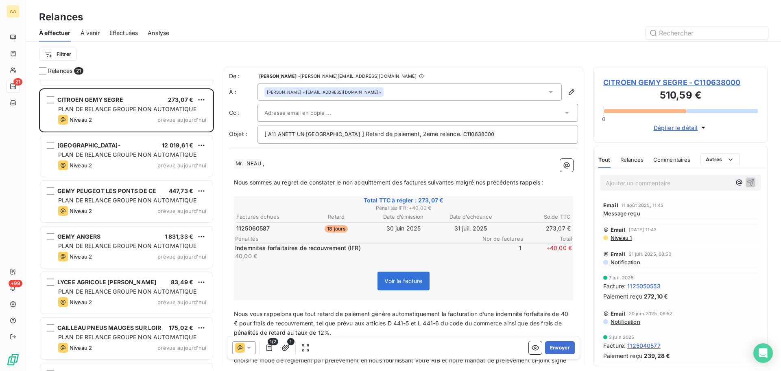
scroll to position [448, 0]
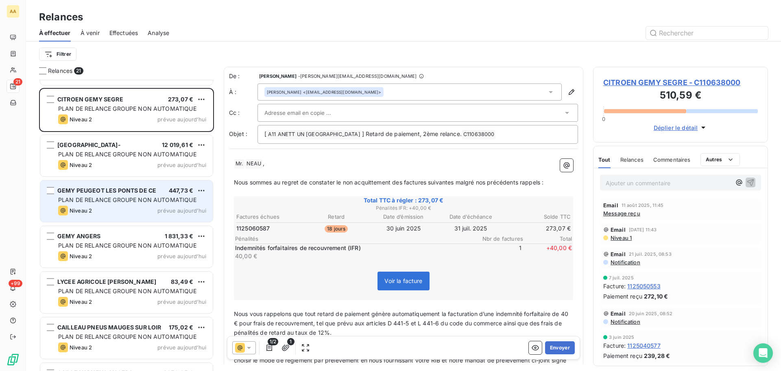
click at [120, 198] on span "PLAN DE RELANCE GROUPE NON AUTOMATIQUE" at bounding box center [127, 199] width 138 height 7
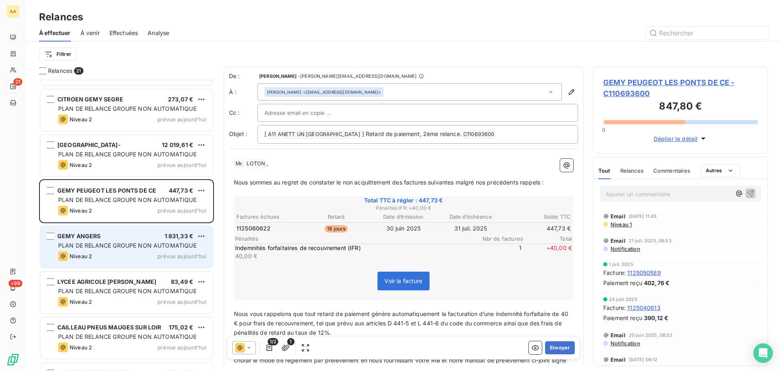
click at [126, 257] on div "Niveau 2 prévue [DATE]" at bounding box center [132, 256] width 148 height 10
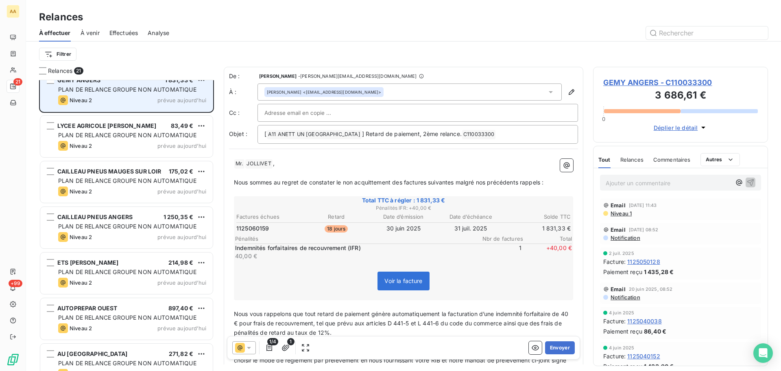
scroll to position [610, 0]
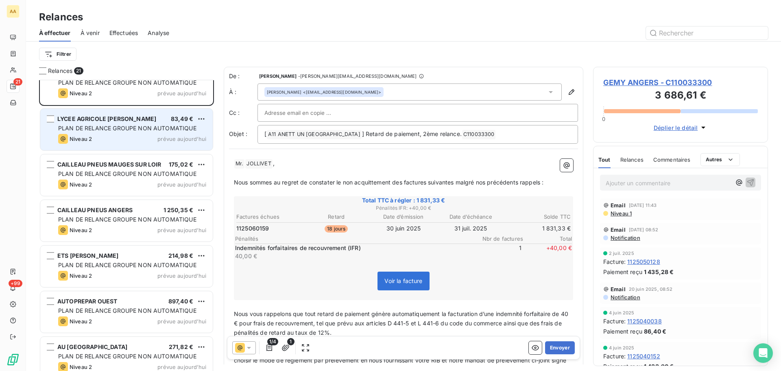
click at [152, 131] on span "PLAN DE RELANCE GROUPE NON AUTOMATIQUE" at bounding box center [127, 127] width 138 height 7
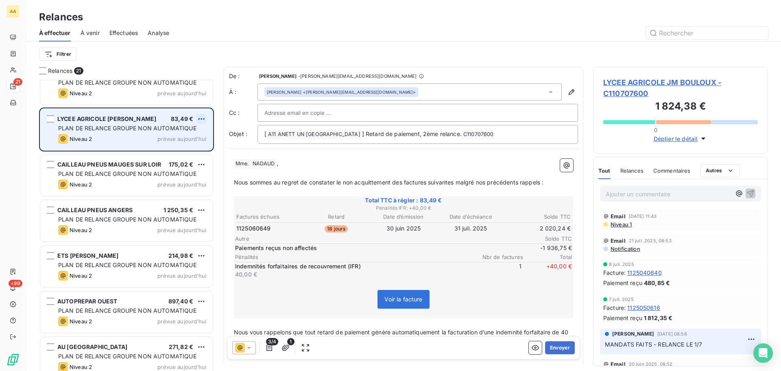
click at [202, 117] on html "AA 21 +99 Relances À effectuer À venir Effectuées Analyse Filtrer Relances 21 G…" at bounding box center [390, 185] width 781 height 371
click at [171, 150] on div "Passer cette action" at bounding box center [166, 149] width 73 height 13
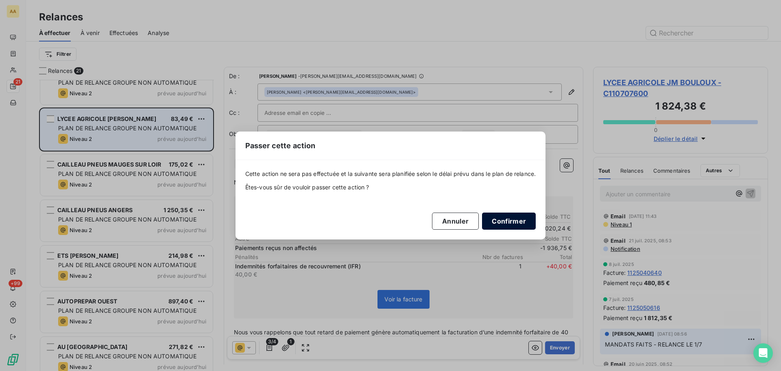
click at [512, 224] on button "Confirmer" at bounding box center [509, 220] width 54 height 17
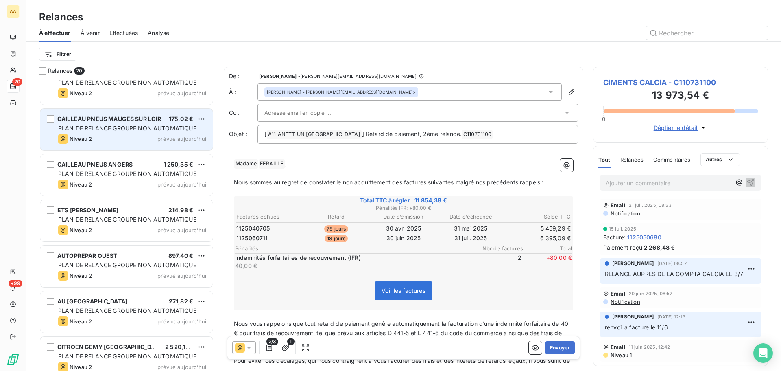
click at [125, 128] on span "PLAN DE RELANCE GROUPE NON AUTOMATIQUE" at bounding box center [127, 127] width 138 height 7
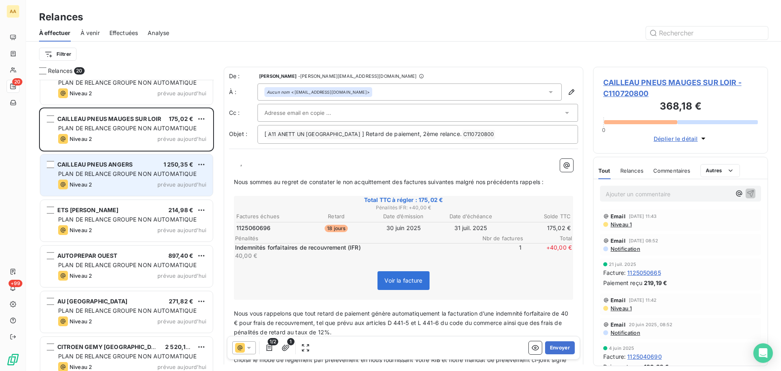
click at [123, 176] on span "PLAN DE RELANCE GROUPE NON AUTOMATIQUE" at bounding box center [127, 173] width 138 height 7
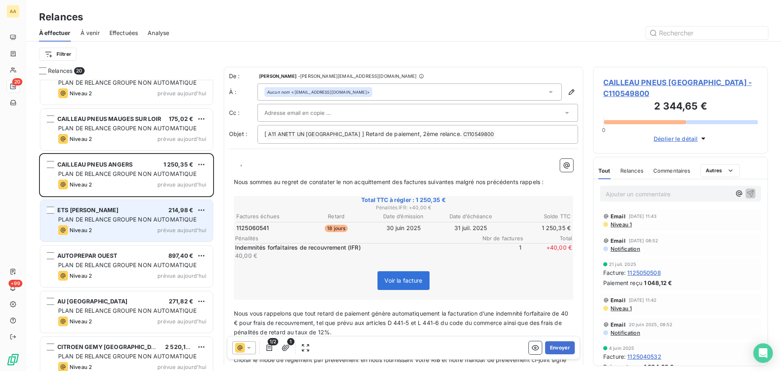
click at [172, 221] on span "PLAN DE RELANCE GROUPE NON AUTOMATIQUE" at bounding box center [127, 219] width 138 height 7
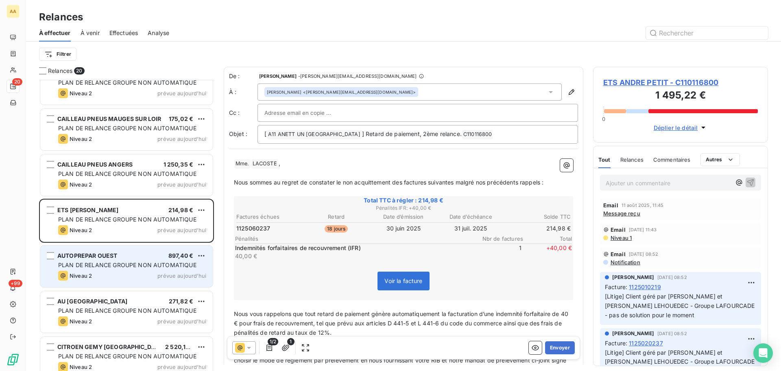
click at [155, 270] on div "Niveau 2 prévue [DATE]" at bounding box center [132, 275] width 148 height 10
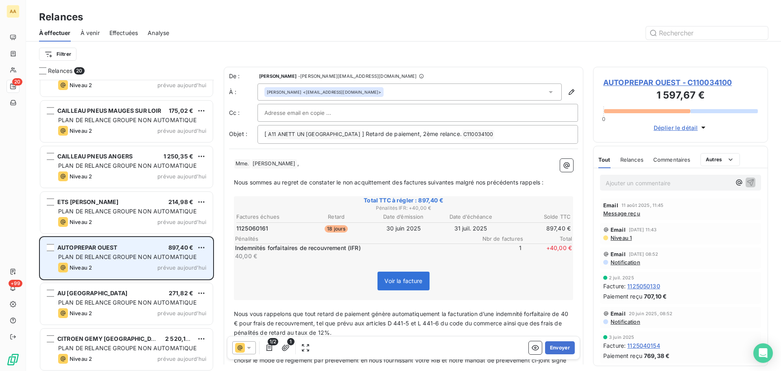
scroll to position [621, 0]
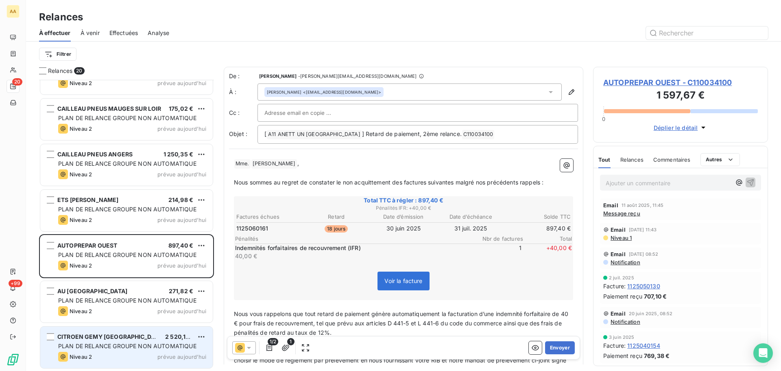
click at [113, 346] on span "PLAN DE RELANCE GROUPE NON AUTOMATIQUE" at bounding box center [127, 345] width 138 height 7
